Goal: Information Seeking & Learning: Learn about a topic

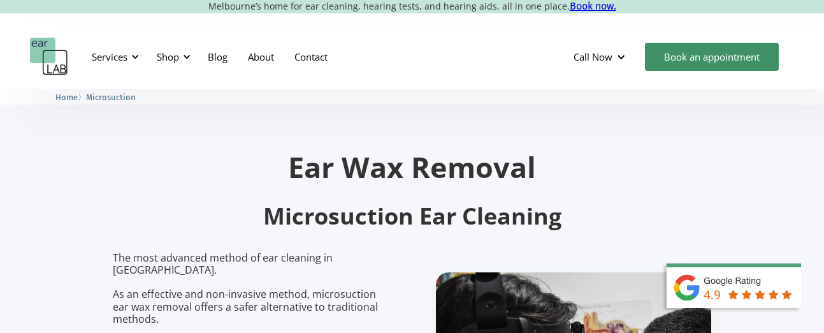
click at [822, 157] on section "Ear Wax Removal Microsuction Ear Cleaning The most advanced method of ear clean…" at bounding box center [412, 309] width 824 height 440
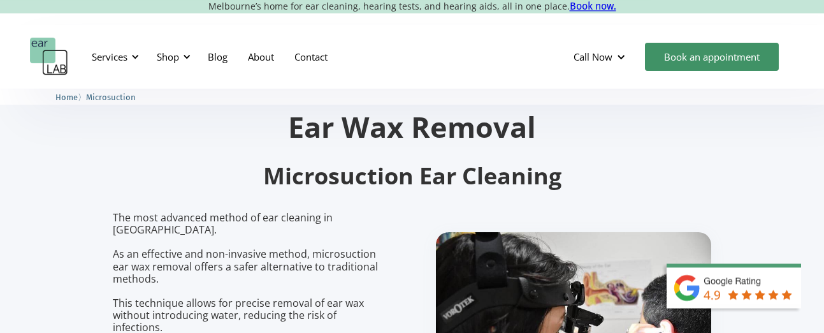
scroll to position [88, 0]
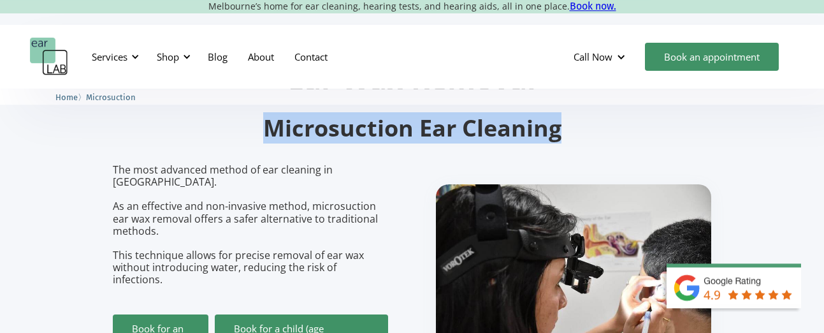
drag, startPoint x: 263, startPoint y: 128, endPoint x: 566, endPoint y: 139, distance: 302.9
click at [566, 139] on h2 "Microsuction Ear Cleaning" at bounding box center [412, 128] width 599 height 30
copy h2 "Microsuction Ear Cleaning"
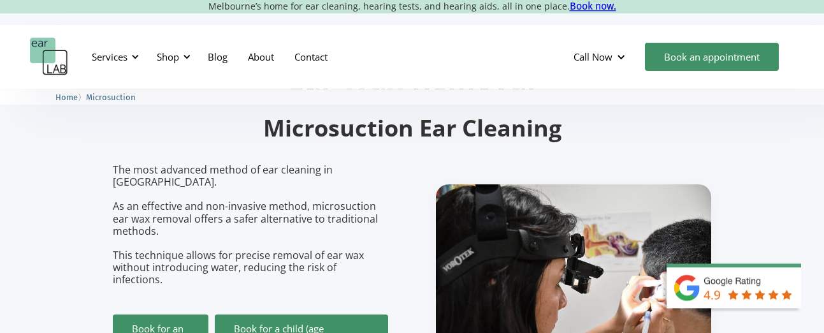
click at [814, 140] on section "Ear Wax Removal Microsuction Ear Cleaning The most advanced method of ear clean…" at bounding box center [412, 221] width 824 height 440
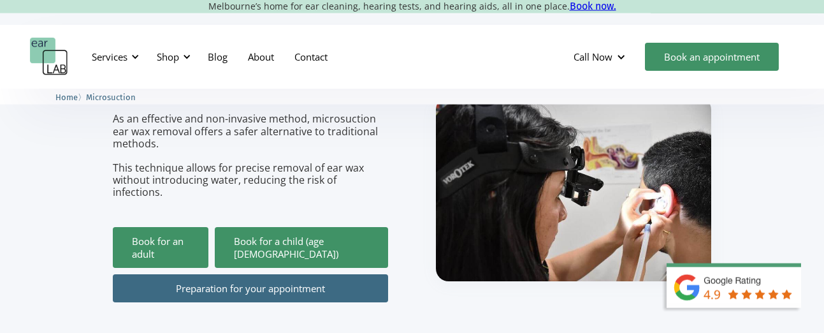
scroll to position [120, 0]
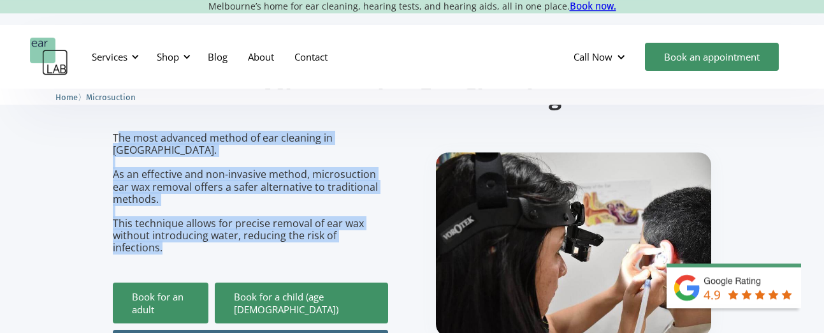
drag, startPoint x: 115, startPoint y: 138, endPoint x: 389, endPoint y: 226, distance: 287.0
click at [389, 226] on div "The most advanced method of ear cleaning in [GEOGRAPHIC_DATA]. As an effective …" at bounding box center [412, 245] width 599 height 226
copy p "he most advanced method of ear cleaning in [GEOGRAPHIC_DATA]. As an effective a…"
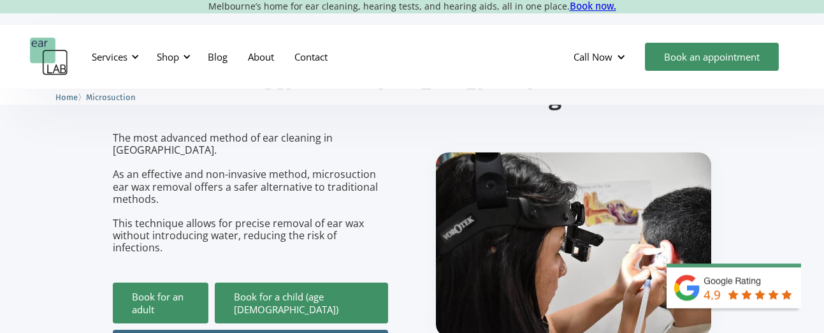
click at [817, 156] on section "Ear Wax Removal Microsuction Ear Cleaning The most advanced method of ear clean…" at bounding box center [412, 189] width 824 height 440
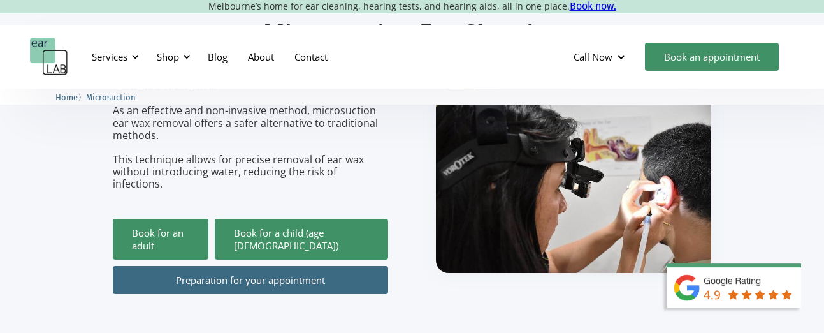
scroll to position [215, 0]
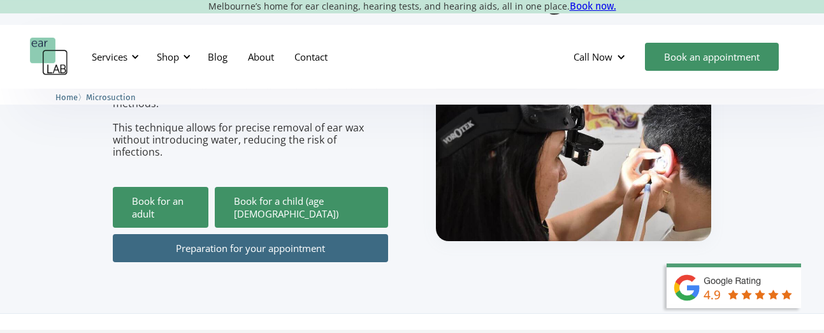
click at [245, 234] on link "Preparation for your appointment" at bounding box center [250, 248] width 275 height 28
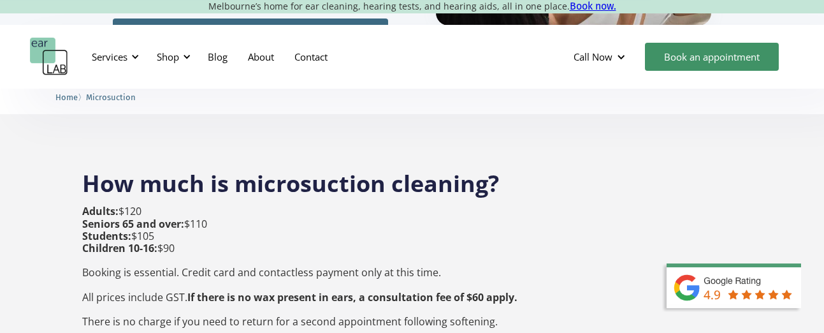
scroll to position [455, 0]
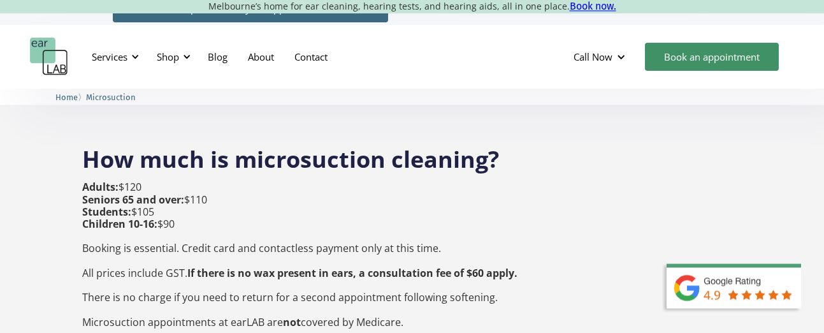
drag, startPoint x: 85, startPoint y: 133, endPoint x: 250, endPoint y: 173, distance: 169.9
click at [138, 140] on h2 "How much is microsuction cleaning?" at bounding box center [411, 152] width 659 height 43
drag, startPoint x: 87, startPoint y: 134, endPoint x: 259, endPoint y: 175, distance: 176.4
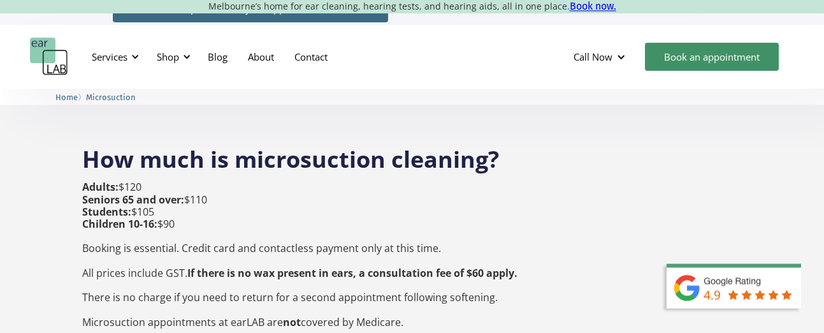
copy div "How much is microsuction cleaning? Adults: $120 Seniors 65 and over: $110"
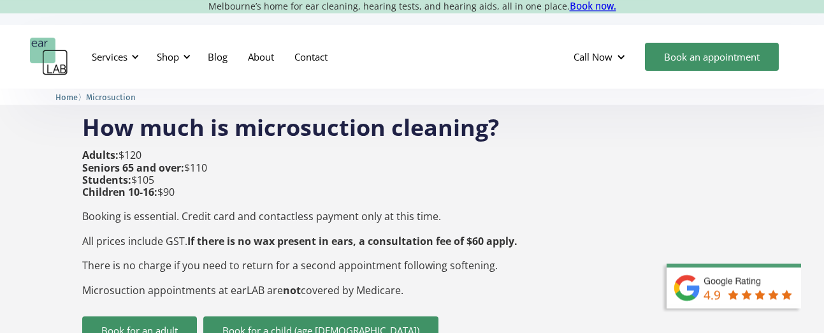
scroll to position [510, 0]
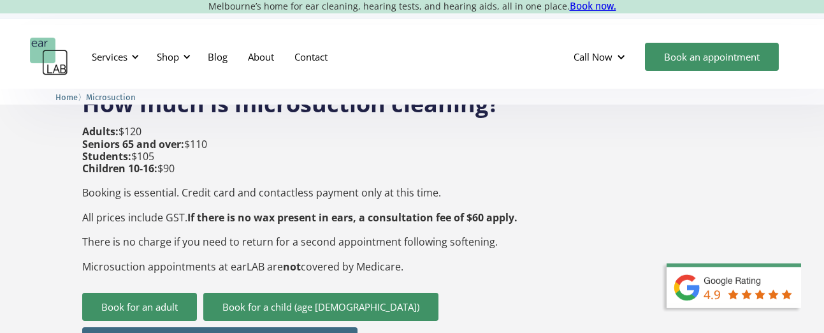
drag, startPoint x: 85, startPoint y: 169, endPoint x: 417, endPoint y: 247, distance: 341.6
click at [417, 247] on p "Adults: $120 Seniors 65 and over: $110 Students: $105 Children 10-16: $90 Booki…" at bounding box center [299, 199] width 435 height 147
copy p "Booking is essential. Credit card and contactless payment only at this time. Al…"
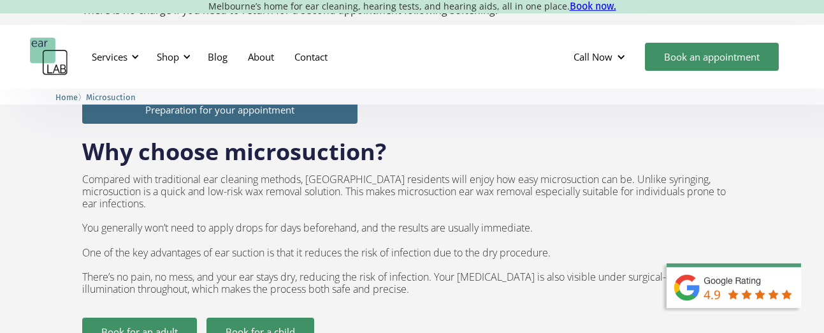
scroll to position [766, 0]
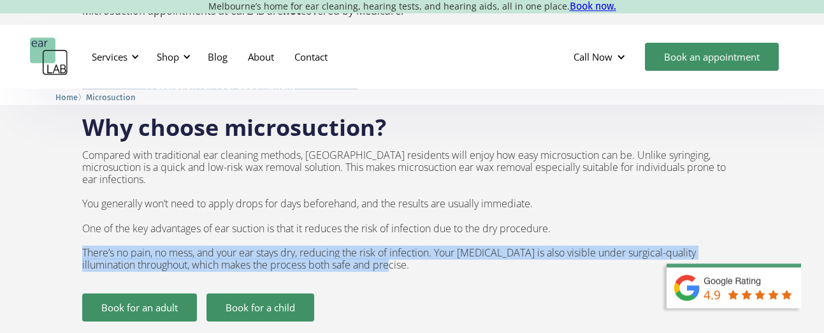
drag, startPoint x: 83, startPoint y: 215, endPoint x: 366, endPoint y: 230, distance: 283.3
click at [366, 230] on p "Compared with traditional ear cleaning methods, [GEOGRAPHIC_DATA] residents wil…" at bounding box center [411, 210] width 659 height 122
click at [229, 221] on p "Compared with traditional ear cleaning methods, [GEOGRAPHIC_DATA] residents wil…" at bounding box center [411, 210] width 659 height 122
drag, startPoint x: 361, startPoint y: 232, endPoint x: 80, endPoint y: 219, distance: 282.0
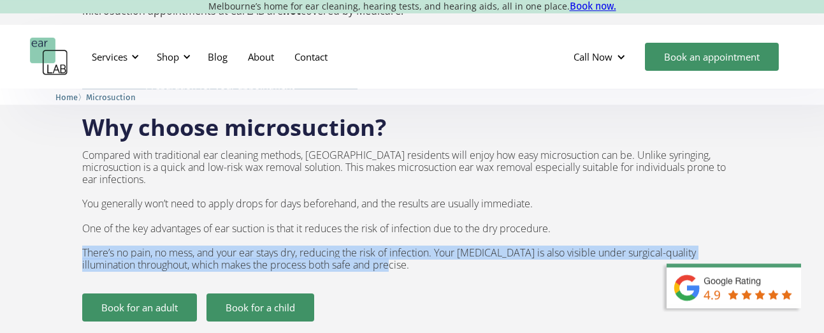
copy p "There’s no pain, no mess, and your ear stays dry, reducing the risk of infectio…"
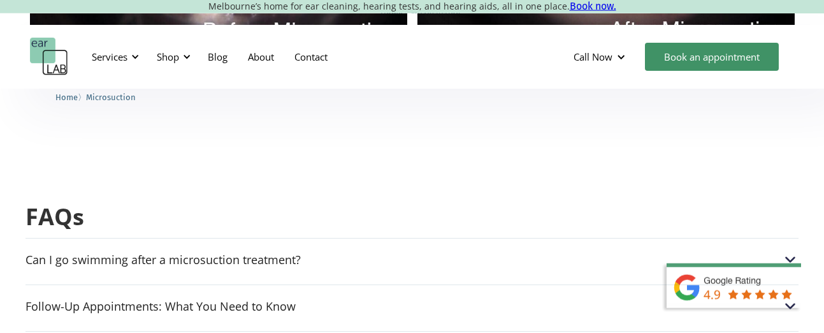
scroll to position [3182, 0]
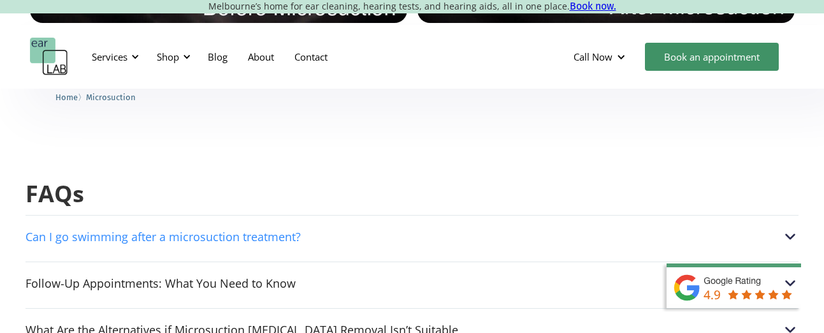
click at [789, 228] on img at bounding box center [790, 236] width 17 height 17
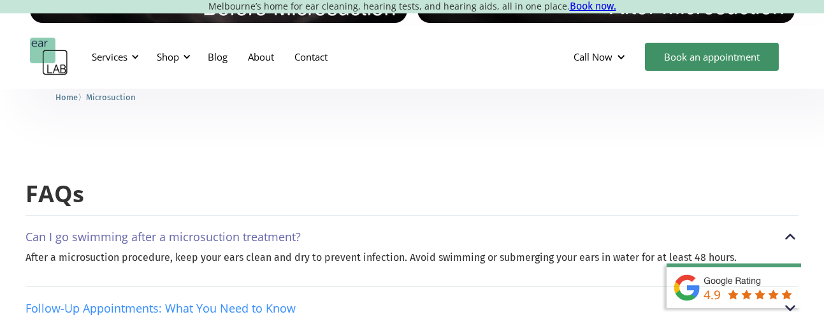
click at [790, 300] on img at bounding box center [790, 308] width 17 height 17
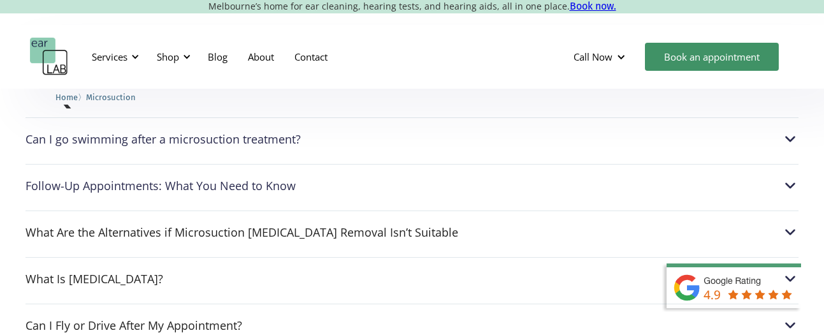
scroll to position [3312, 0]
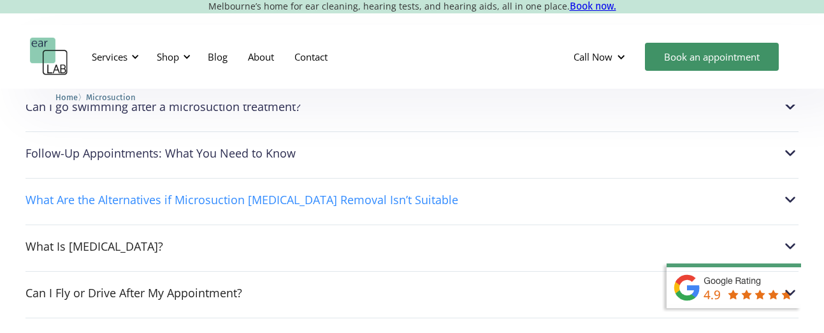
click at [792, 191] on img at bounding box center [790, 199] width 17 height 17
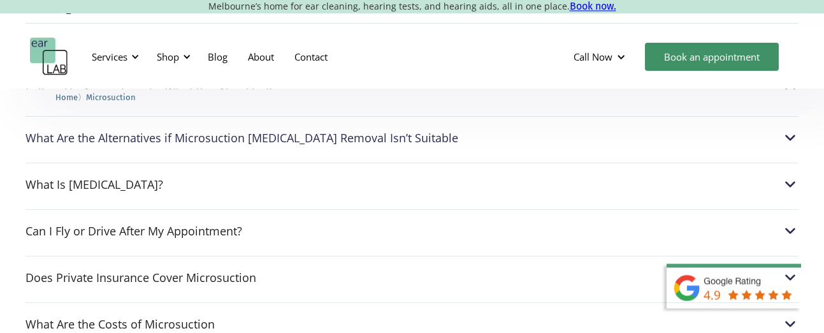
scroll to position [3377, 0]
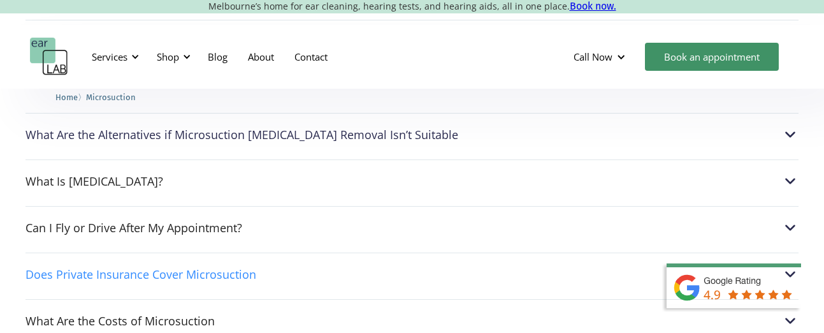
click at [789, 266] on img at bounding box center [790, 274] width 17 height 17
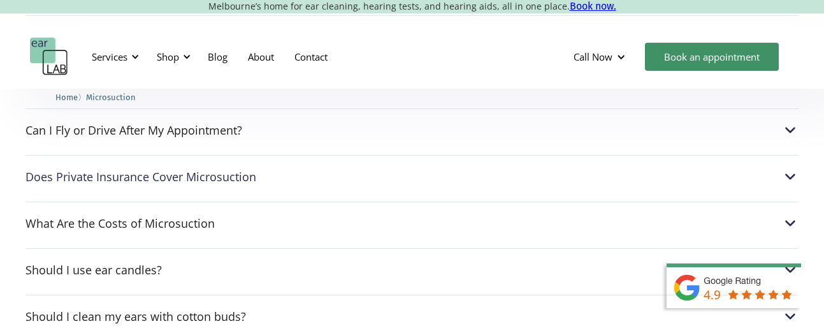
scroll to position [3507, 0]
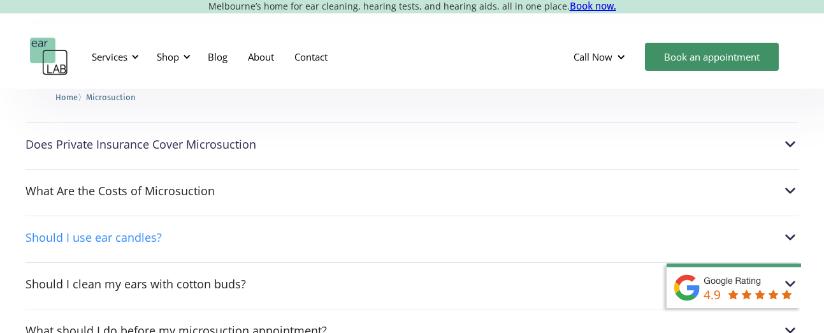
click at [791, 229] on img at bounding box center [790, 237] width 17 height 17
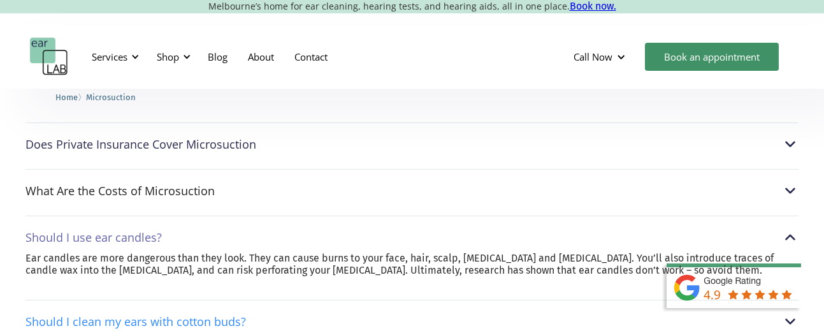
click at [792, 313] on img at bounding box center [790, 321] width 17 height 17
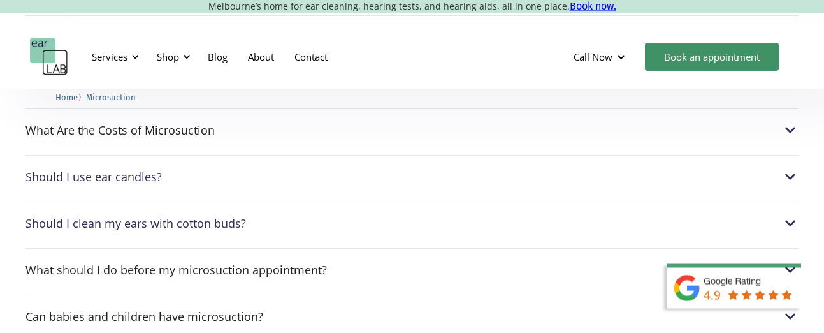
scroll to position [3572, 0]
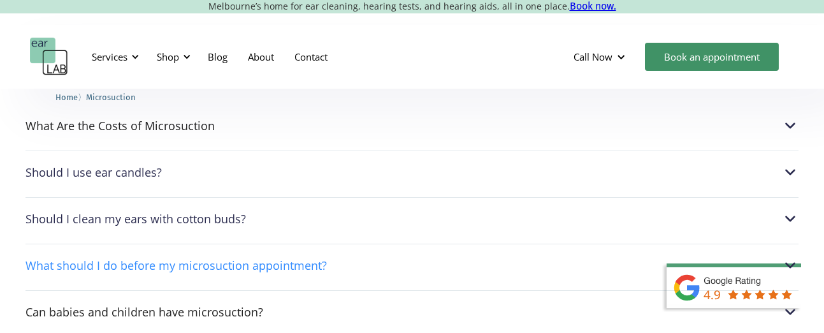
click at [790, 257] on img at bounding box center [790, 265] width 17 height 17
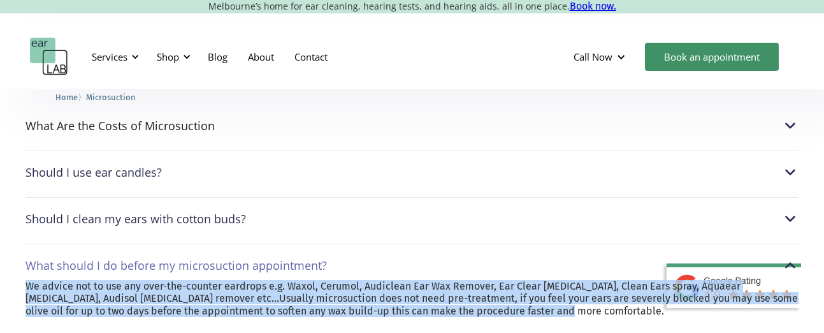
drag, startPoint x: 27, startPoint y: 214, endPoint x: 528, endPoint y: 240, distance: 502.2
click at [528, 280] on p "We advice not to use any over-the-counter eardrops e.g. Waxol, Cerumol, Audicle…" at bounding box center [411, 298] width 773 height 37
copy p "We advice not to use any over-the-counter eardrops e.g. Waxol, Cerumol, Audicle…"
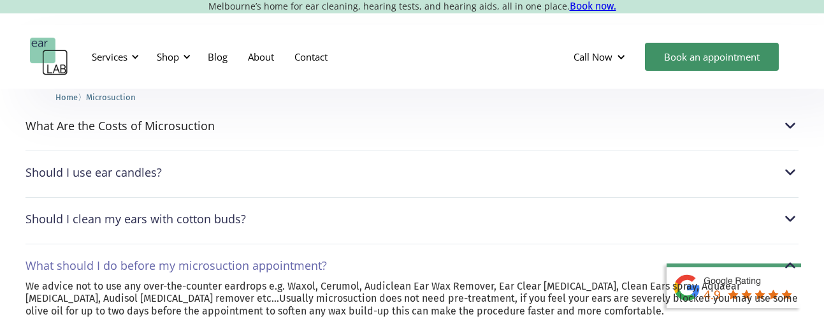
click at [813, 179] on div "FAQs Can I go swimming after a microsuction treatment? After a microsuction pro…" at bounding box center [412, 192] width 824 height 941
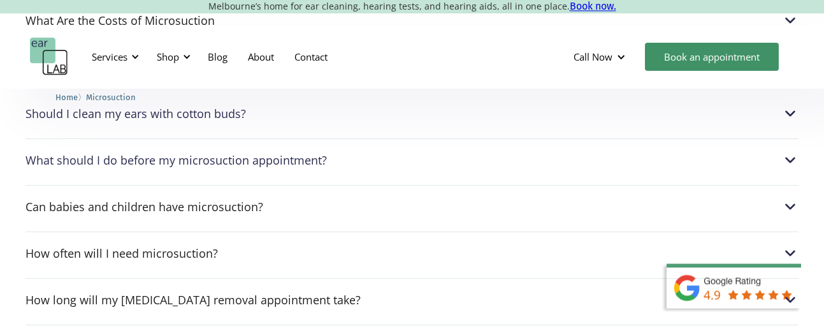
scroll to position [3686, 0]
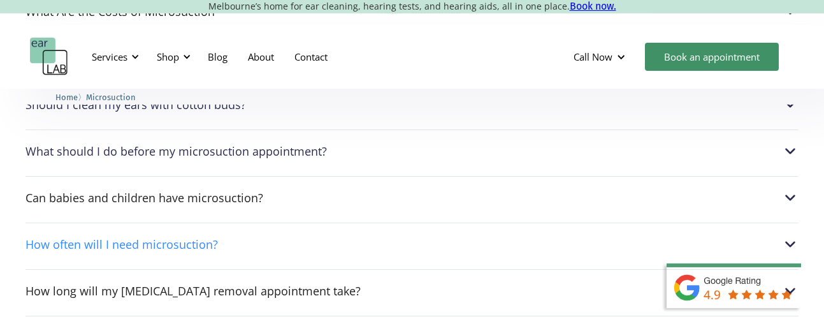
click at [787, 236] on img at bounding box center [790, 244] width 17 height 17
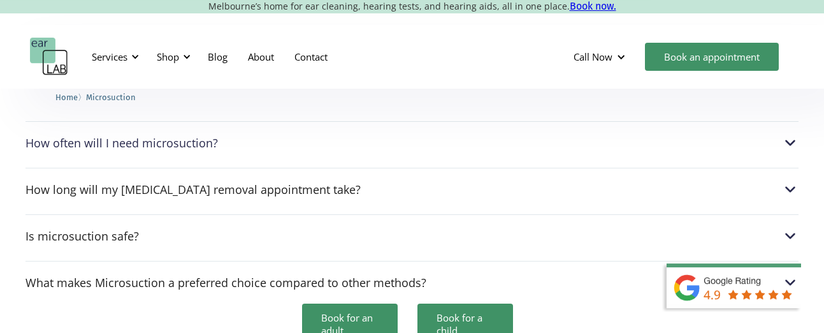
scroll to position [3784, 0]
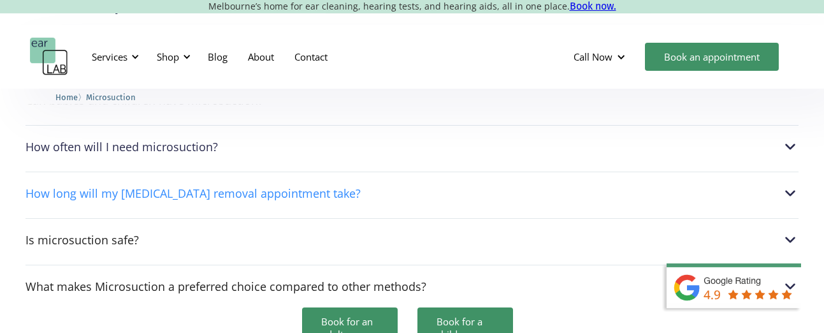
click at [788, 185] on img at bounding box center [790, 193] width 17 height 17
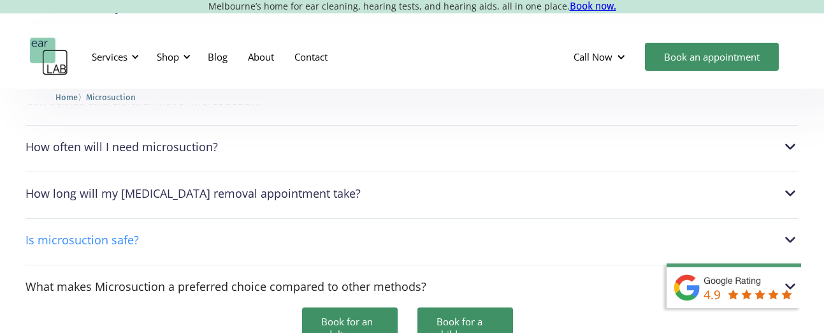
click at [789, 231] on img at bounding box center [790, 239] width 17 height 17
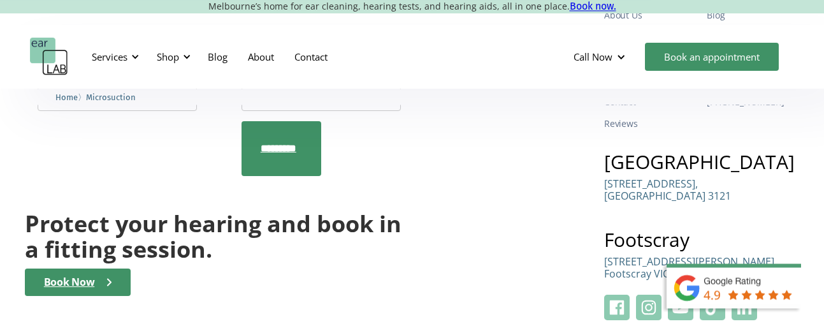
scroll to position [4223, 0]
